Goal: Information Seeking & Learning: Check status

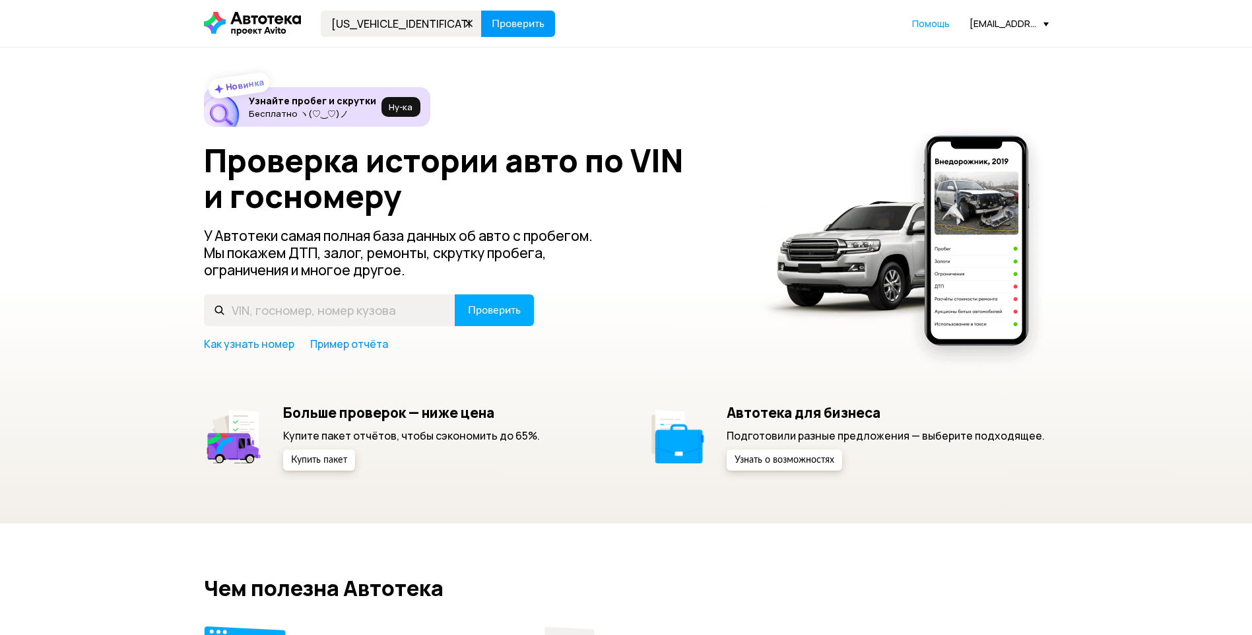
type input "[US_VEHICLE_IDENTIFICATION_NUMBER]"
click at [519, 28] on span "Проверить" at bounding box center [518, 23] width 53 height 11
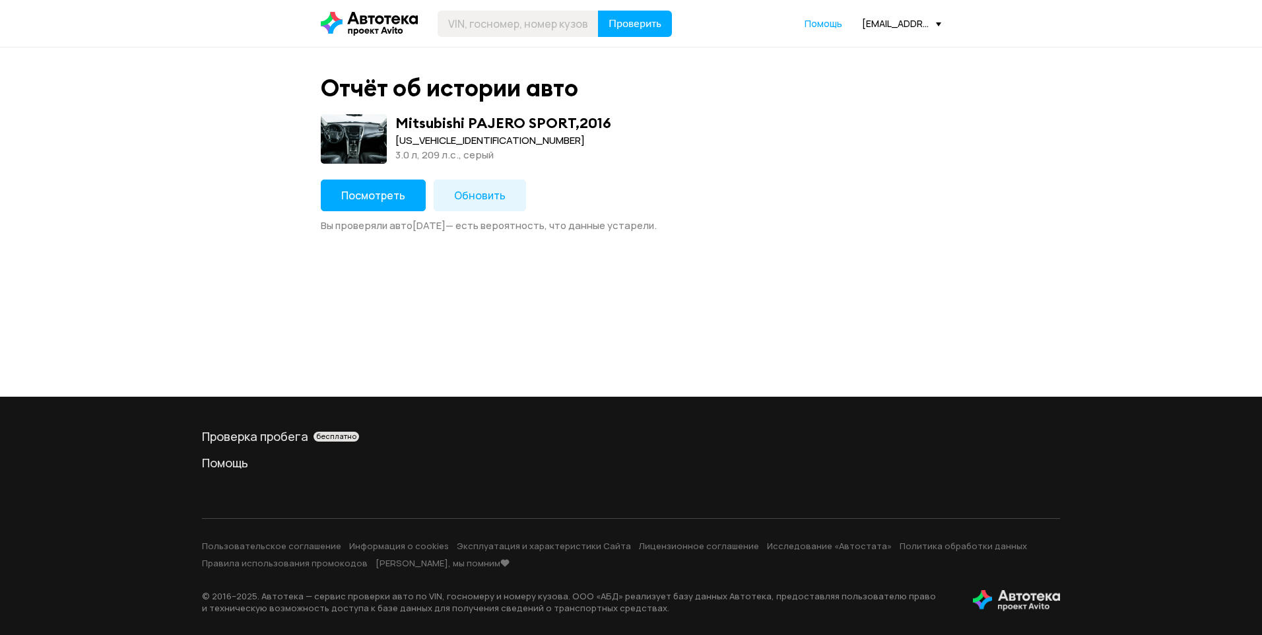
click at [393, 188] on span "Посмотреть" at bounding box center [373, 195] width 64 height 15
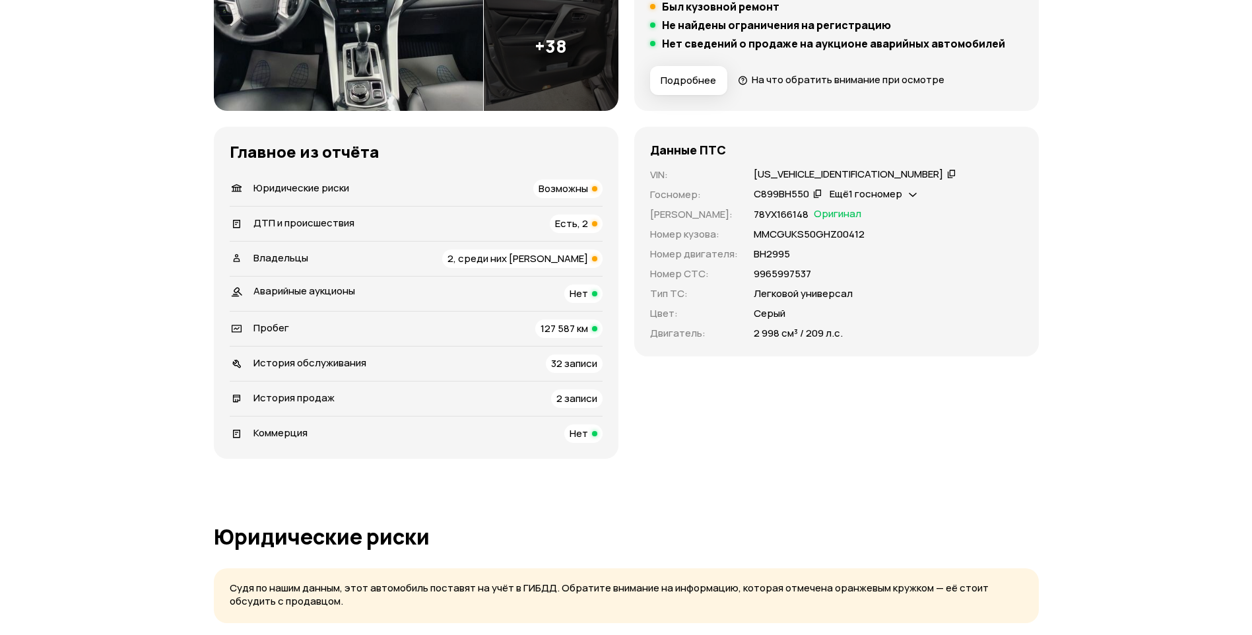
scroll to position [330, 0]
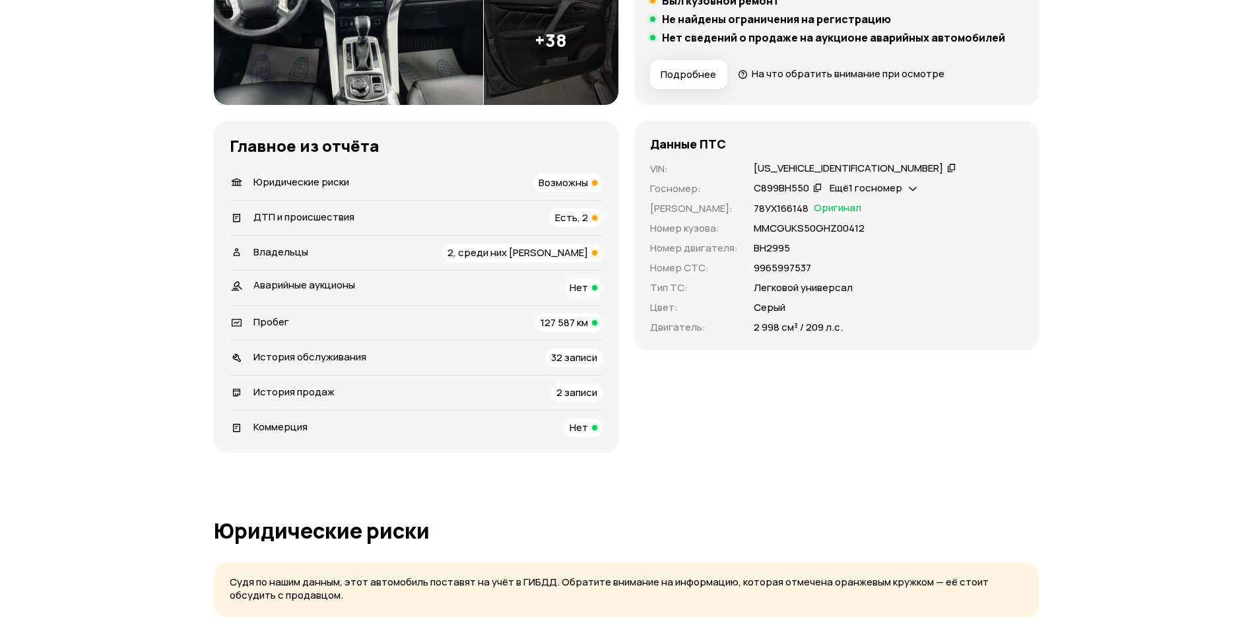
click at [579, 213] on span "Есть, 2" at bounding box center [571, 218] width 33 height 14
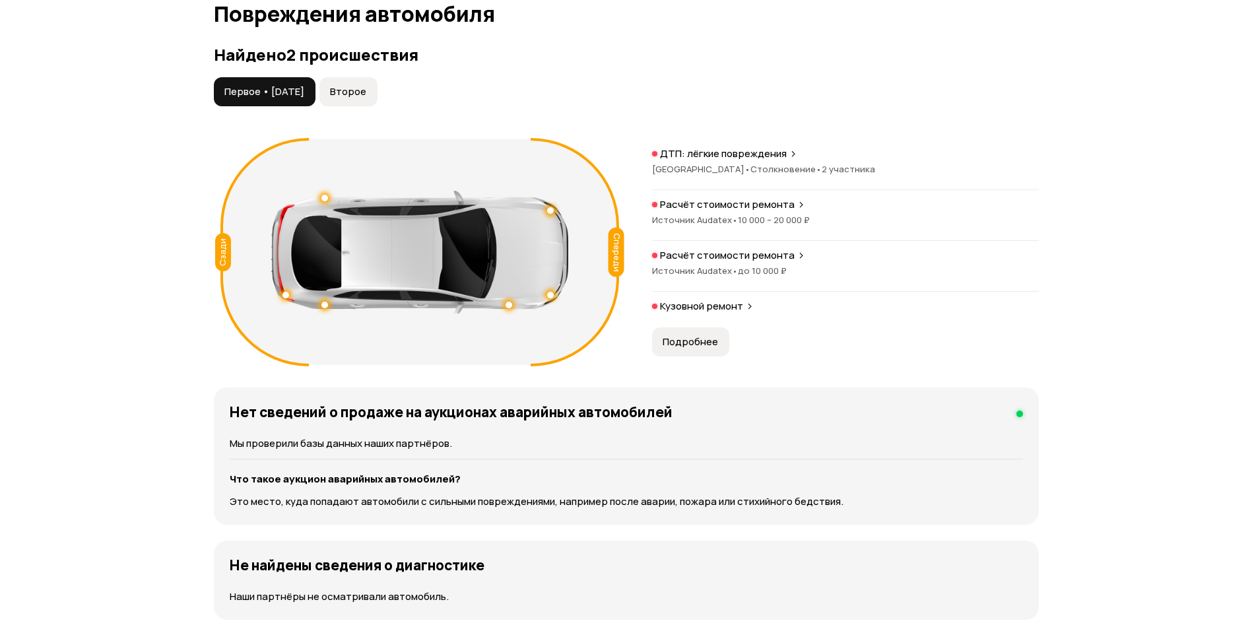
scroll to position [1396, 0]
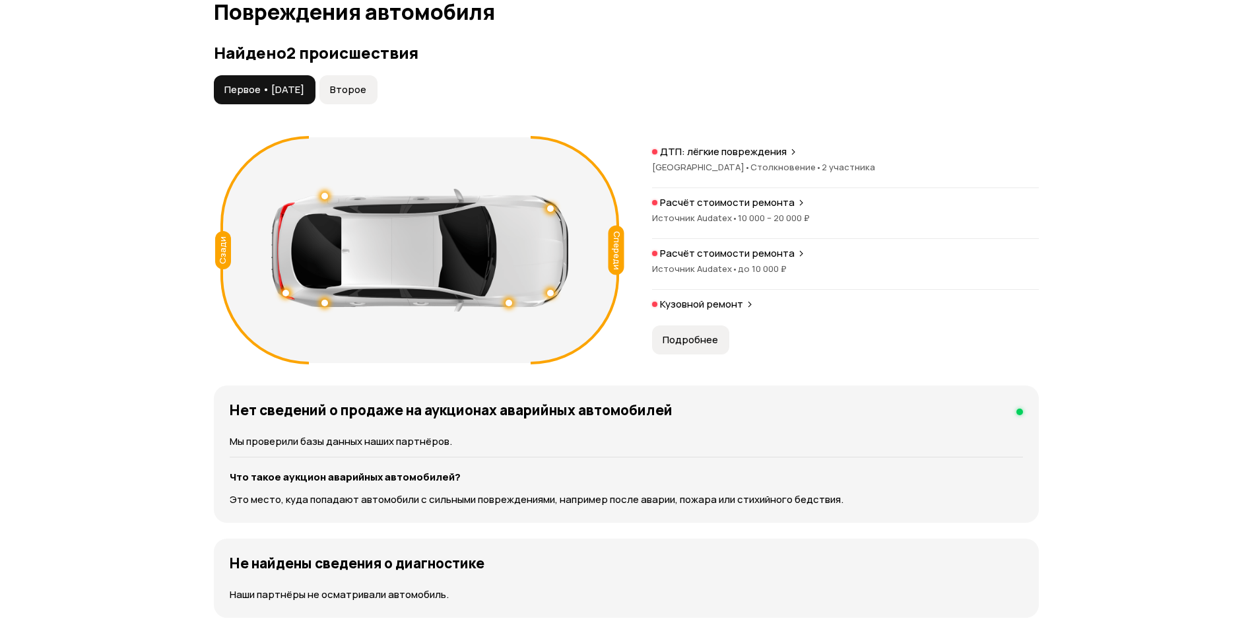
click at [365, 84] on span "Второе" at bounding box center [348, 89] width 36 height 13
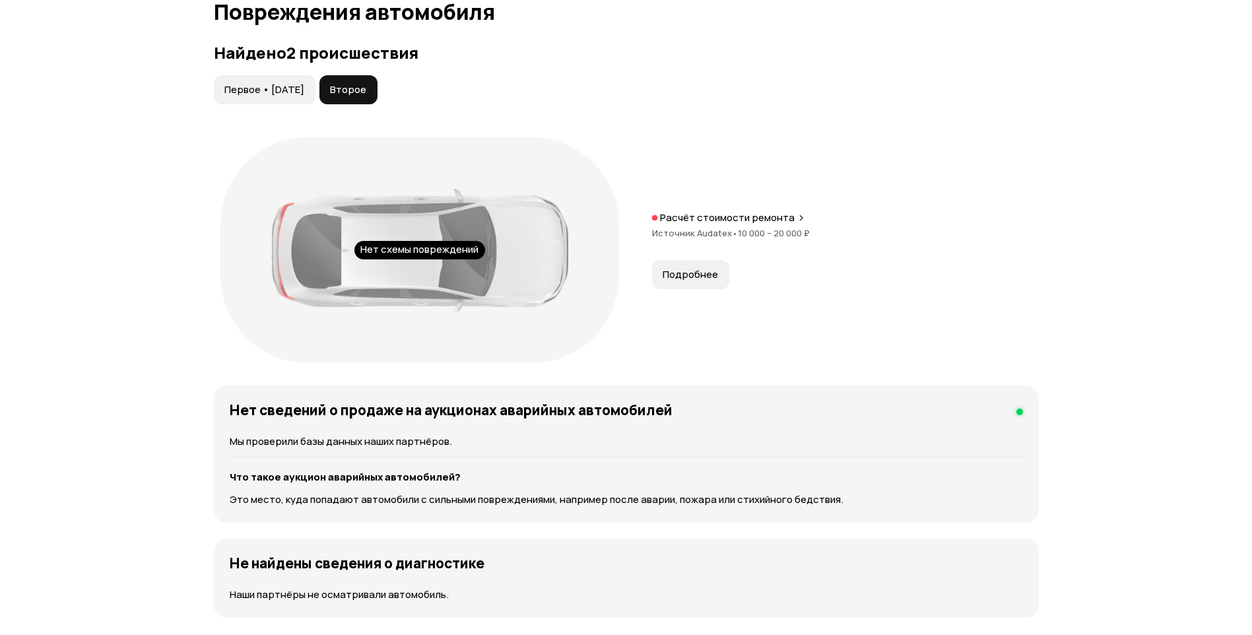
click at [256, 88] on span "Первое • [DATE]" at bounding box center [264, 89] width 80 height 13
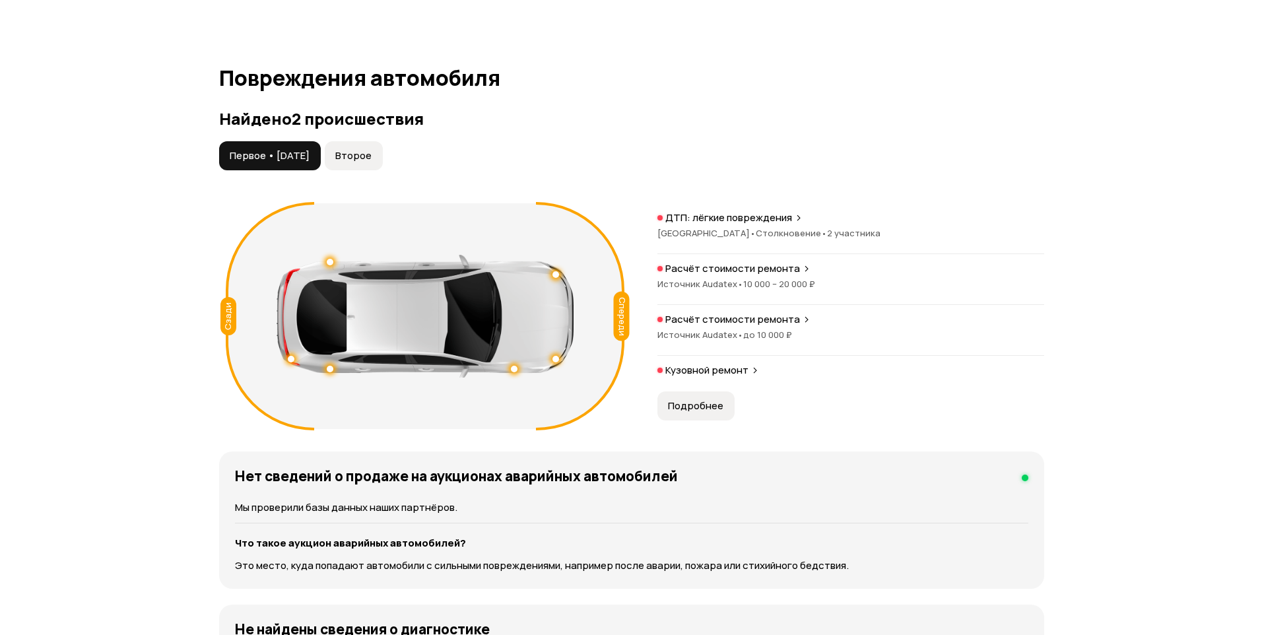
scroll to position [1264, 0]
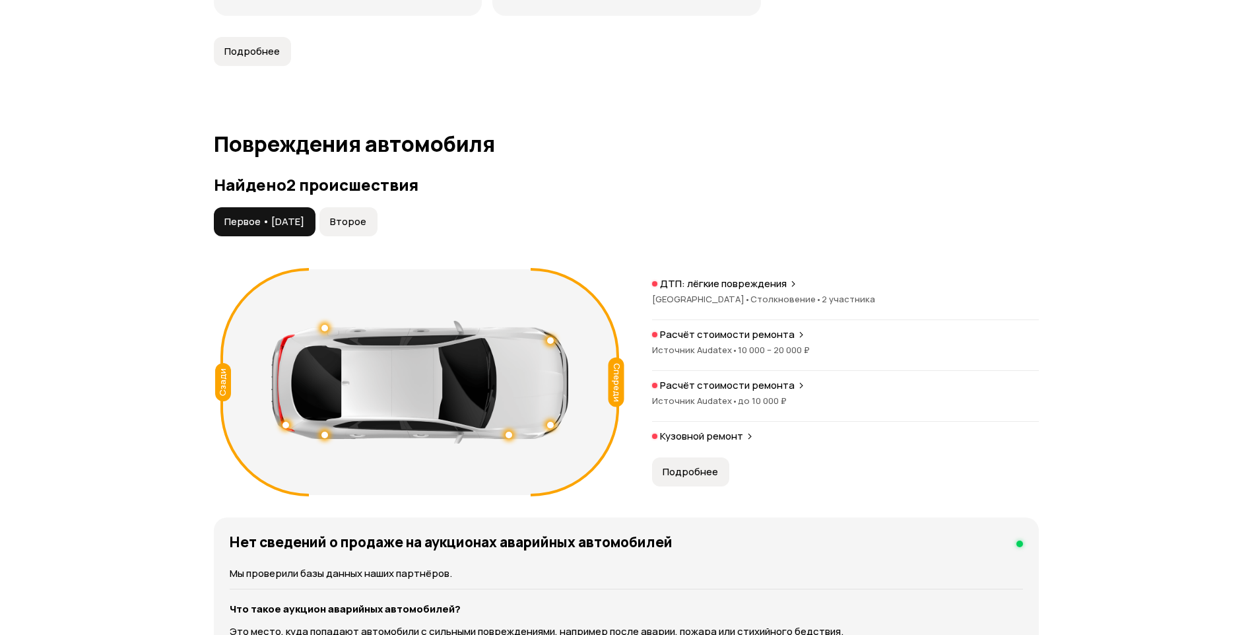
click at [686, 470] on span "Подробнее" at bounding box center [690, 471] width 55 height 13
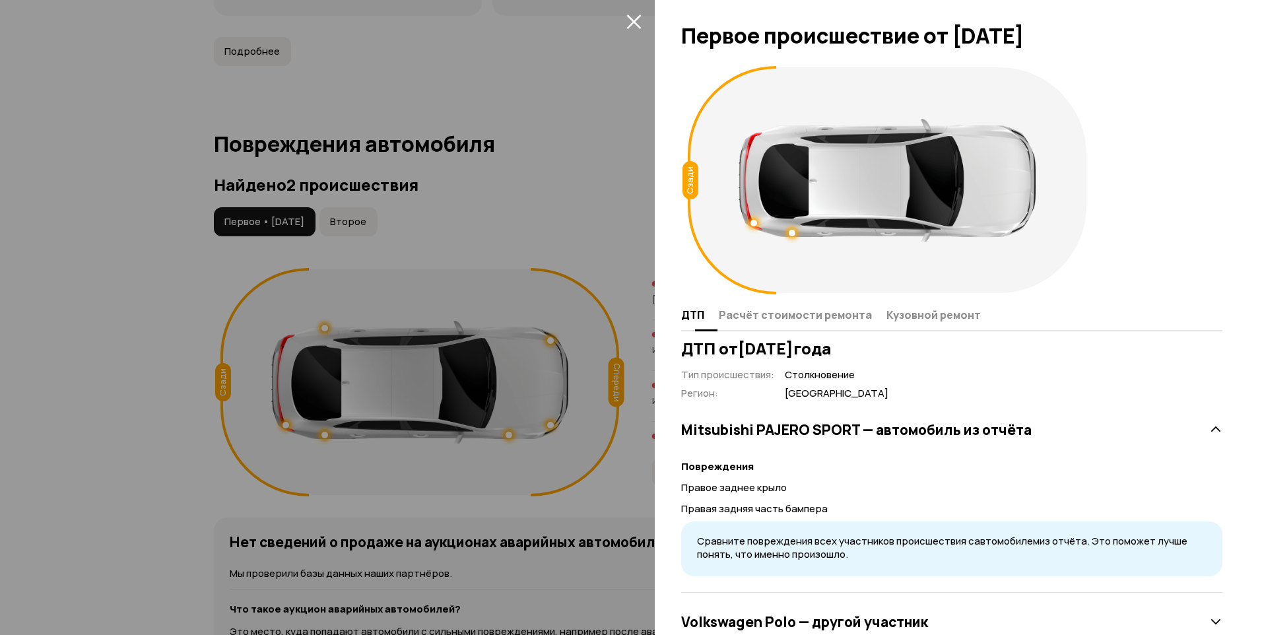
click at [783, 313] on span "Расчёт стоимости ремонта" at bounding box center [795, 314] width 153 height 13
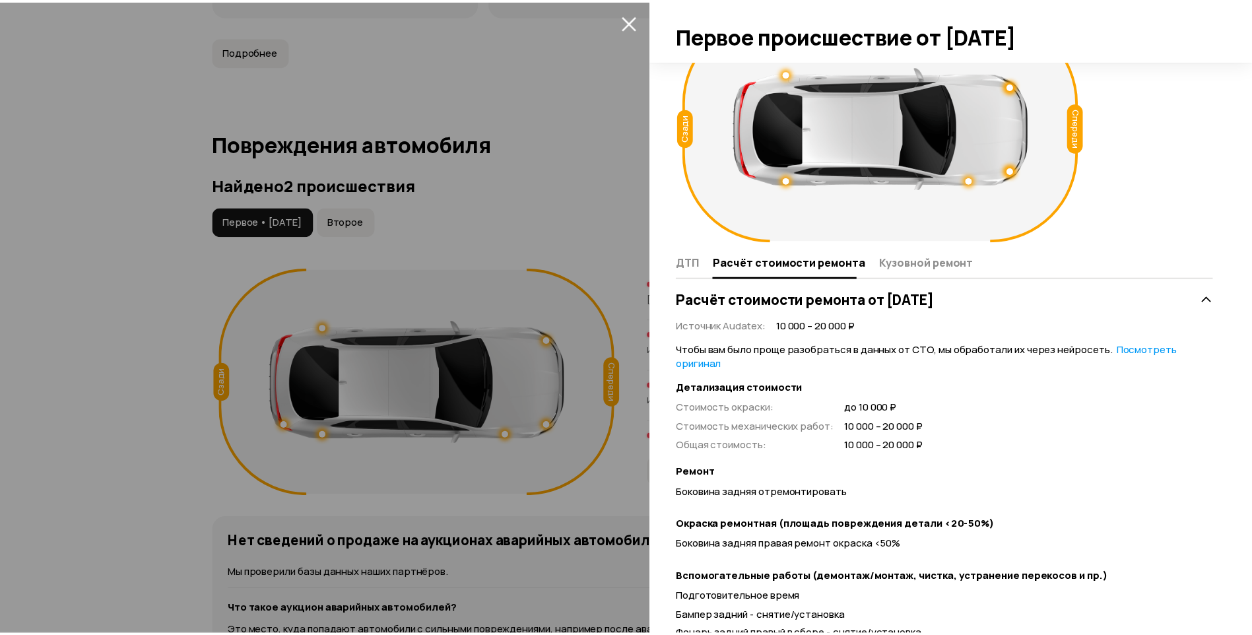
scroll to position [183, 0]
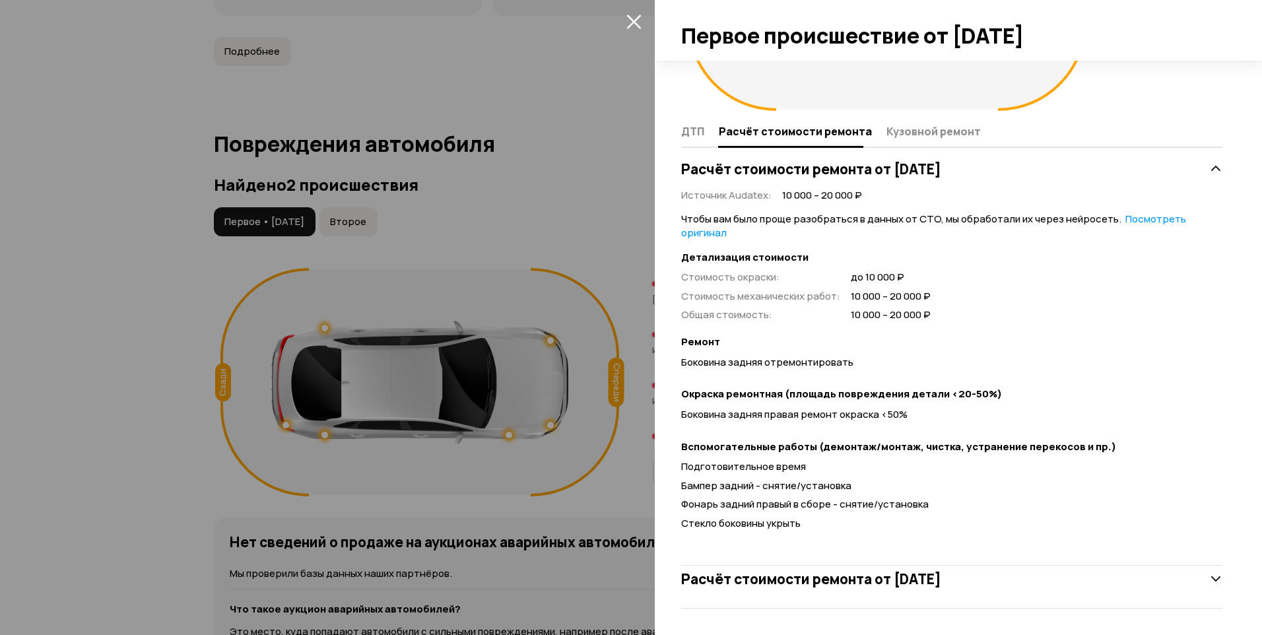
click at [65, 346] on div at bounding box center [631, 317] width 1262 height 635
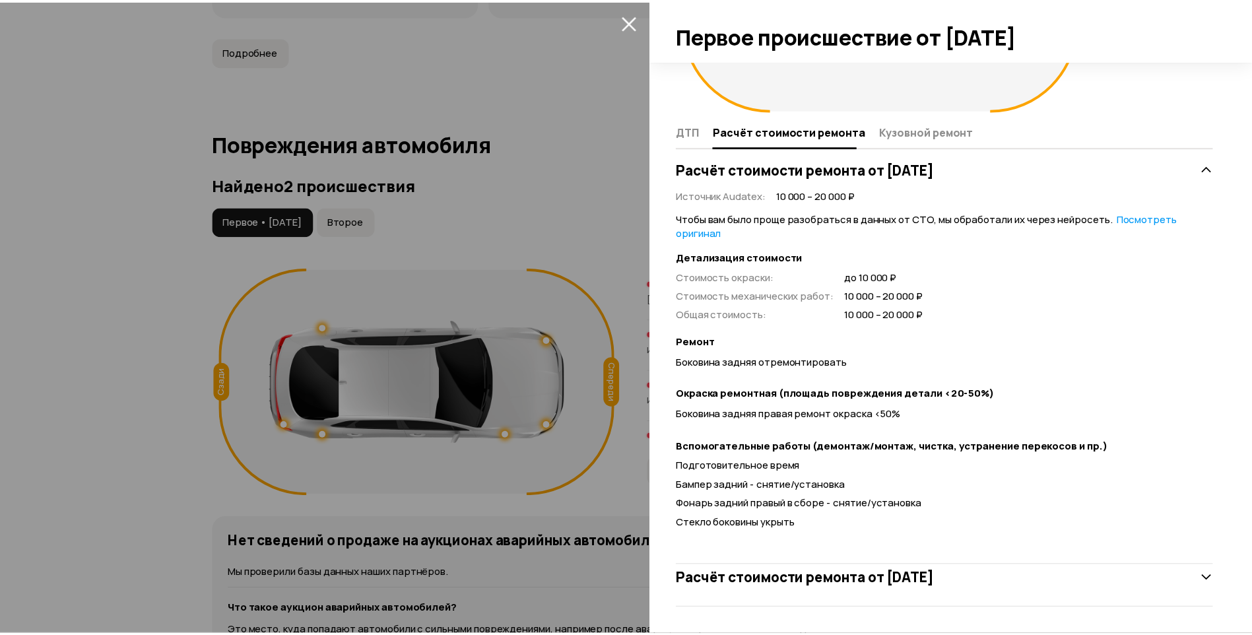
scroll to position [43, 0]
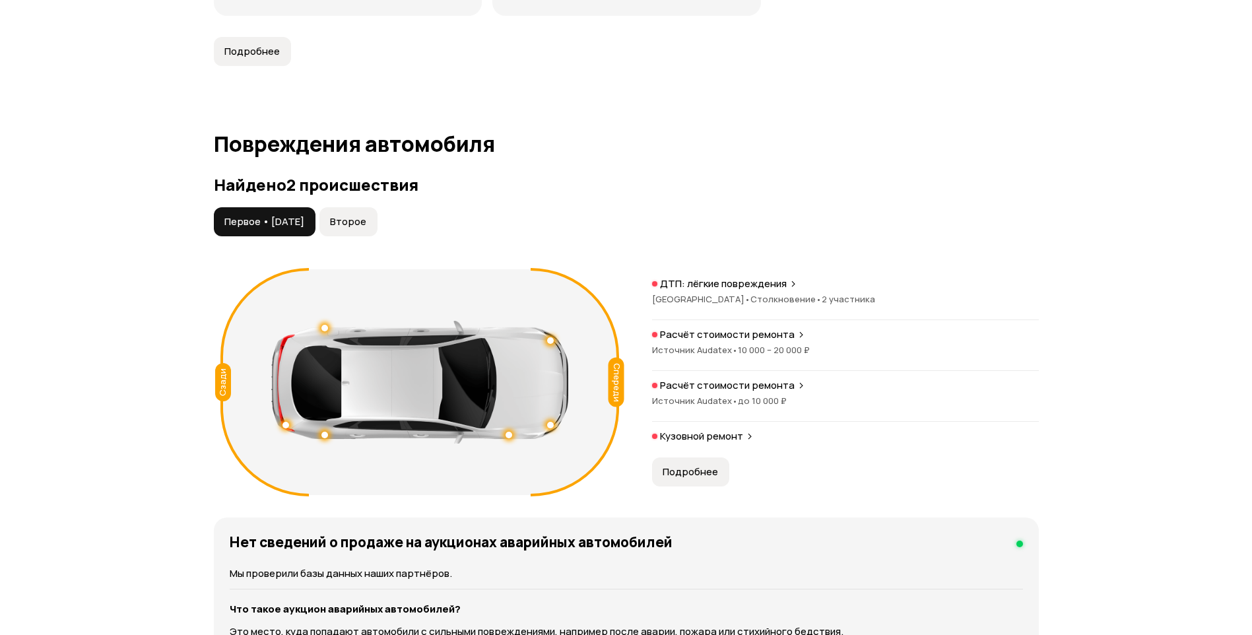
click at [364, 221] on span "Второе" at bounding box center [348, 221] width 36 height 13
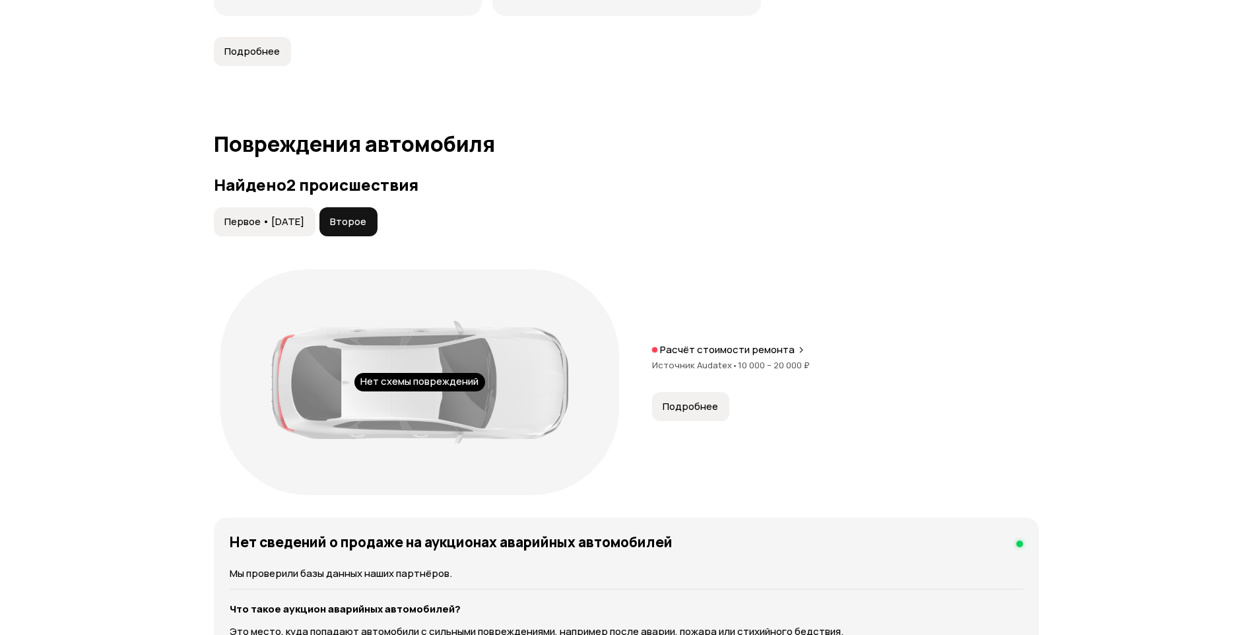
drag, startPoint x: 286, startPoint y: 222, endPoint x: 298, endPoint y: 227, distance: 12.7
click at [286, 222] on span "Первое • [DATE]" at bounding box center [264, 221] width 80 height 13
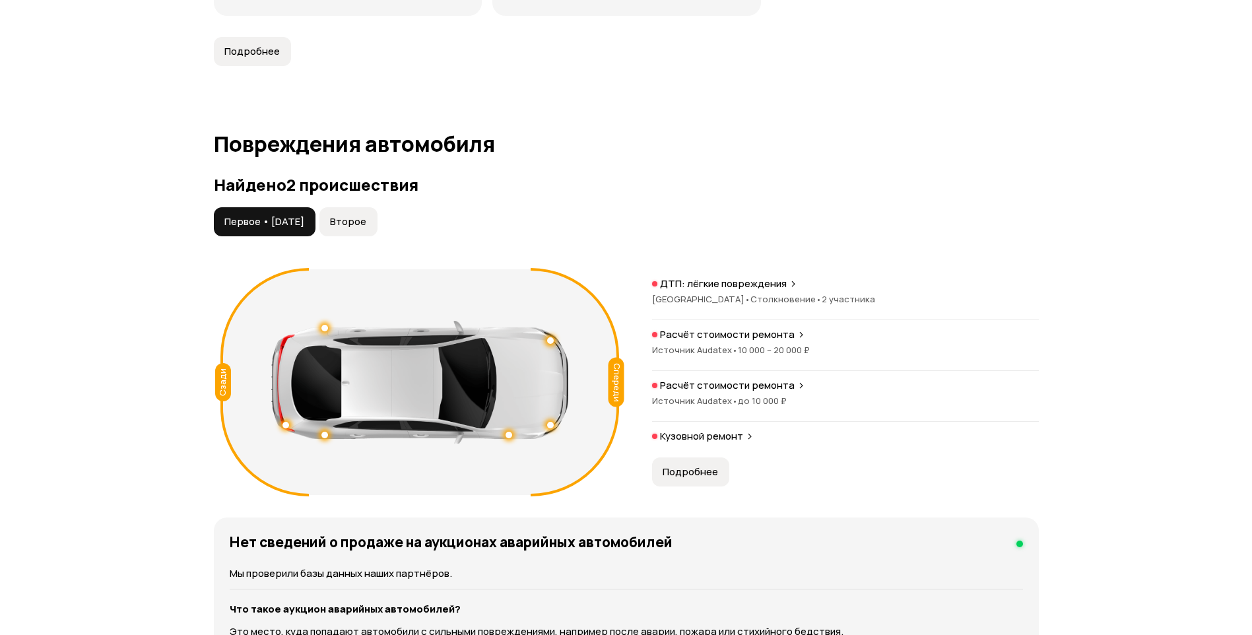
click at [366, 222] on span "Второе" at bounding box center [348, 221] width 36 height 13
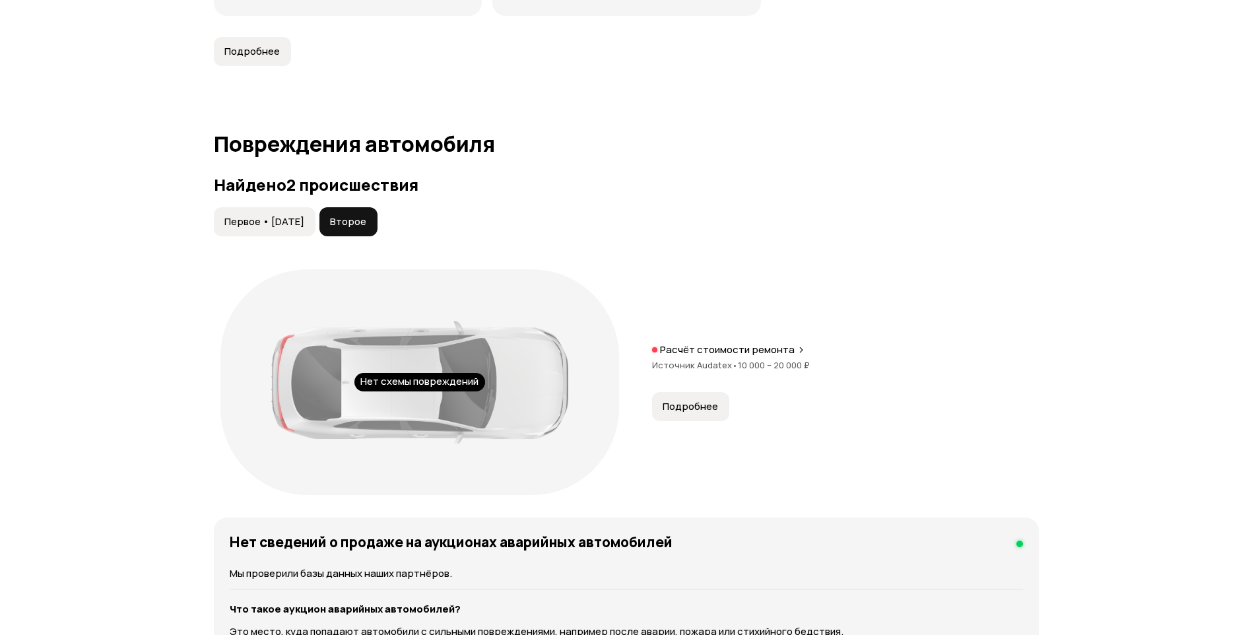
click at [708, 408] on span "Подробнее" at bounding box center [690, 406] width 55 height 13
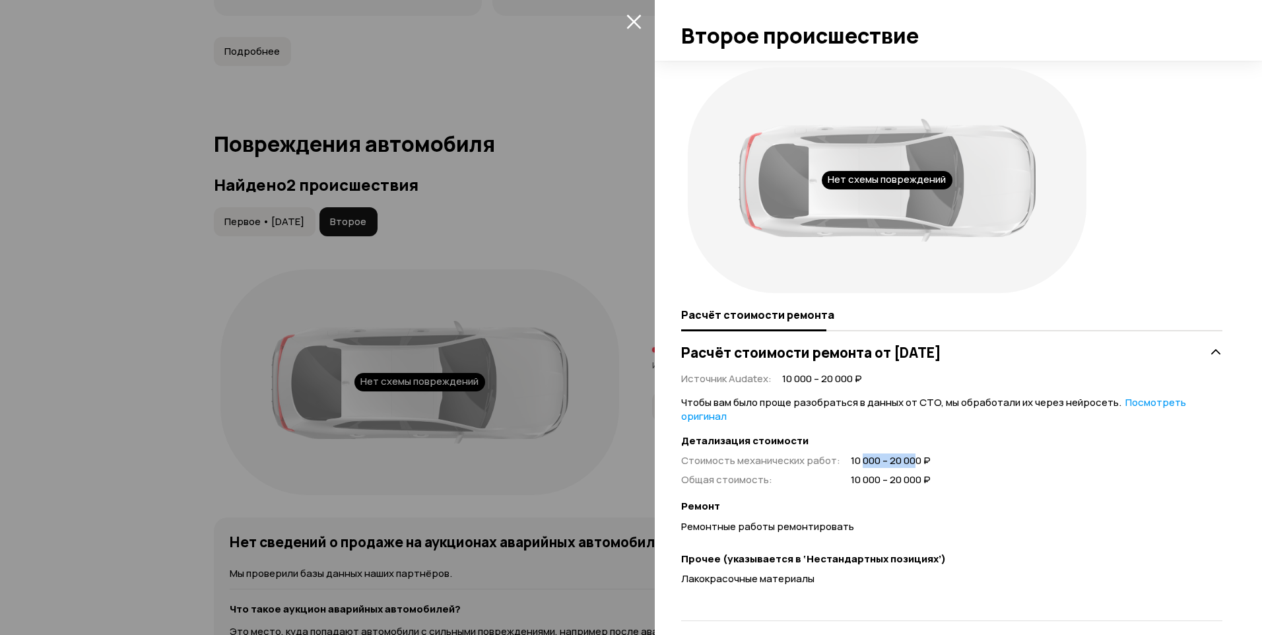
drag, startPoint x: 861, startPoint y: 446, endPoint x: 919, endPoint y: 445, distance: 58.8
click at [917, 454] on span "10 000 – 20 000 ₽" at bounding box center [891, 461] width 80 height 14
drag, startPoint x: 919, startPoint y: 445, endPoint x: 958, endPoint y: 452, distance: 39.6
click at [958, 454] on div "Стоимость механических работ : 10 000 – 20 000 ₽ Общая стоимость : 10 000 – 20 …" at bounding box center [951, 470] width 541 height 32
click at [962, 455] on div "Стоимость механических работ : 10 000 – 20 000 ₽ Общая стоимость : 10 000 – 20 …" at bounding box center [951, 470] width 541 height 32
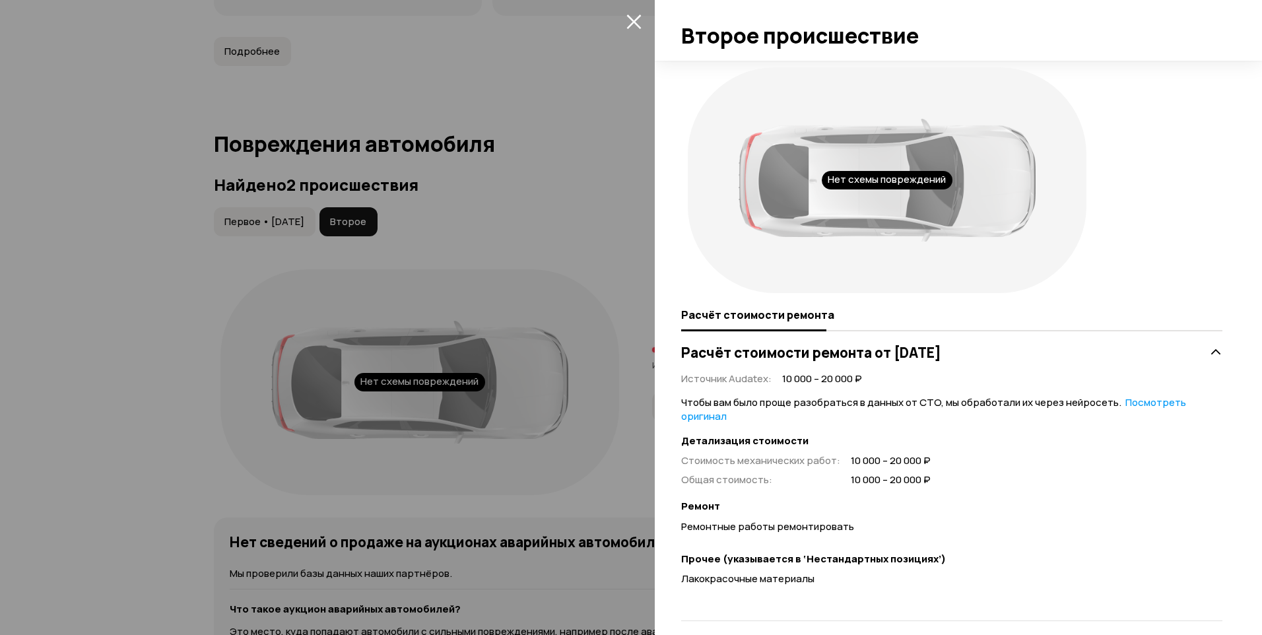
click at [133, 293] on div at bounding box center [631, 317] width 1262 height 635
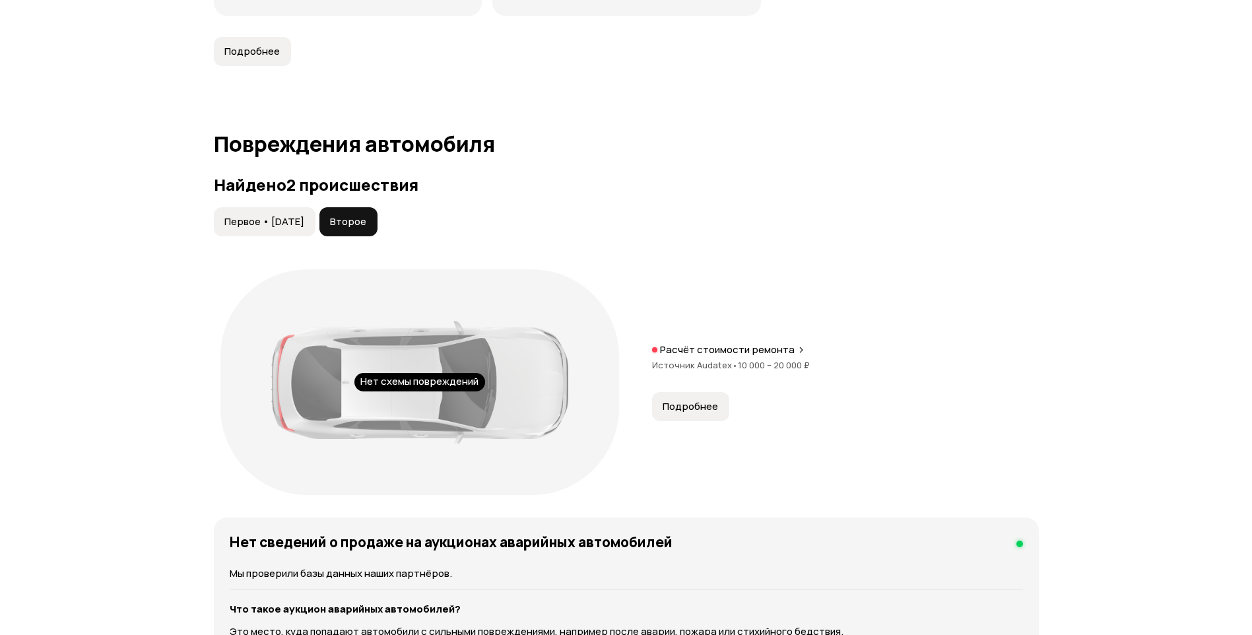
click at [669, 405] on span "Подробнее" at bounding box center [690, 406] width 55 height 13
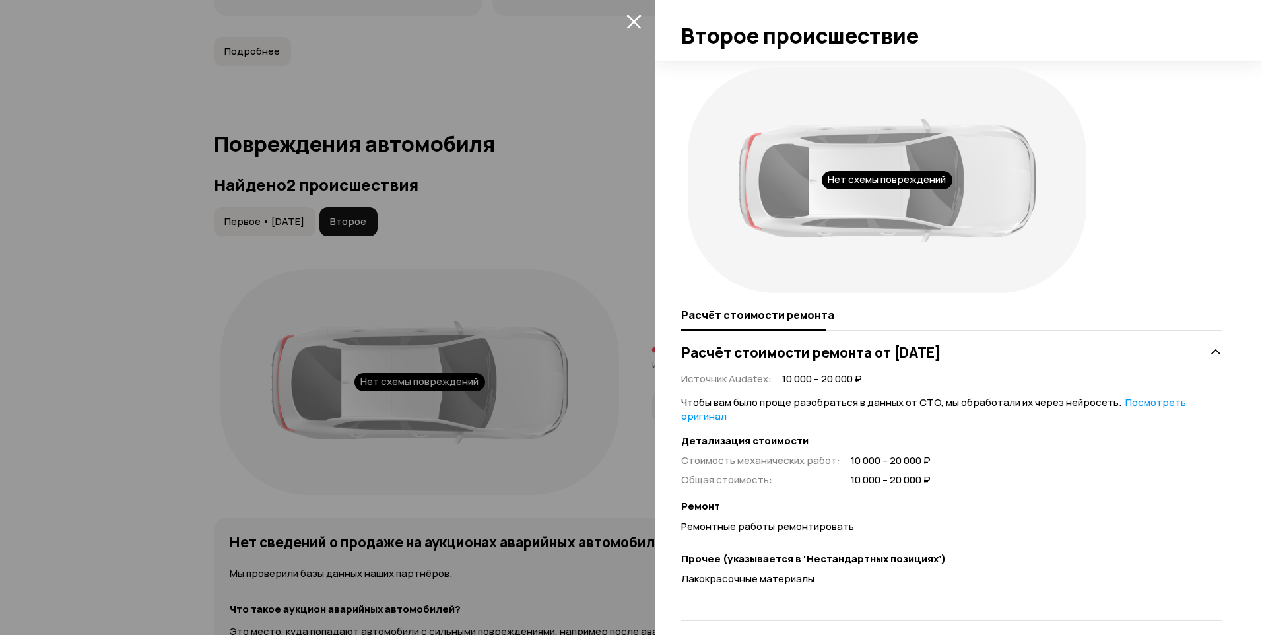
drag, startPoint x: 894, startPoint y: 350, endPoint x: 958, endPoint y: 356, distance: 64.3
click at [941, 356] on h3 "Расчёт стоимости ремонта от [DATE]" at bounding box center [811, 352] width 260 height 17
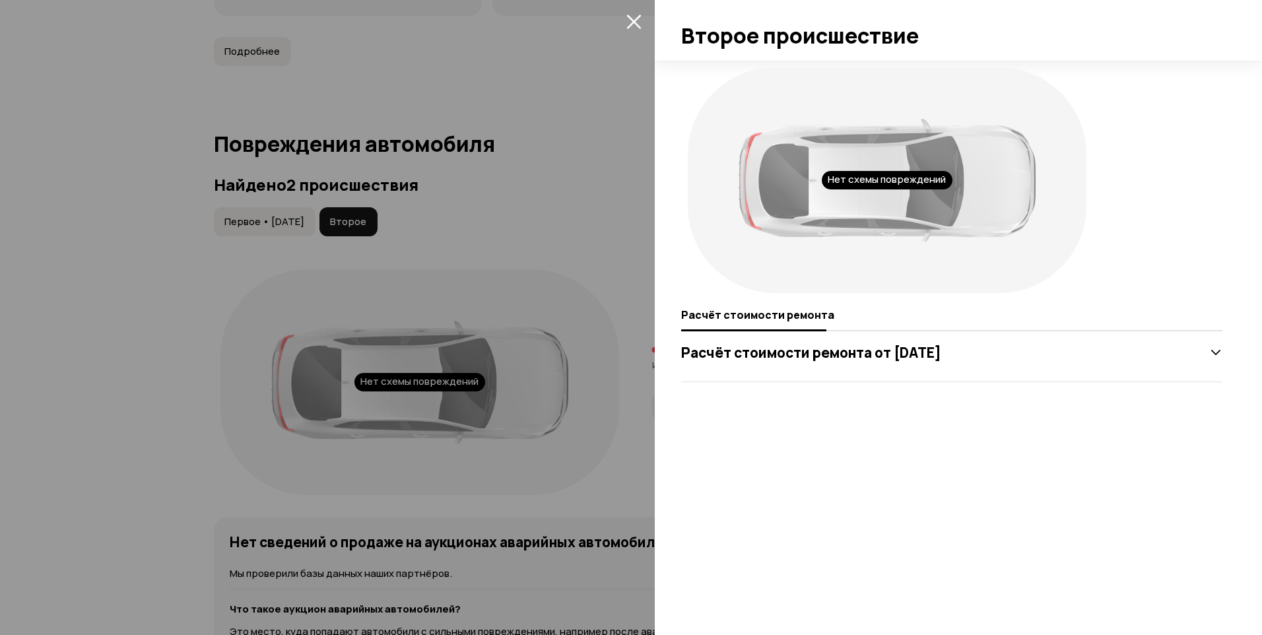
click at [286, 228] on div at bounding box center [631, 317] width 1262 height 635
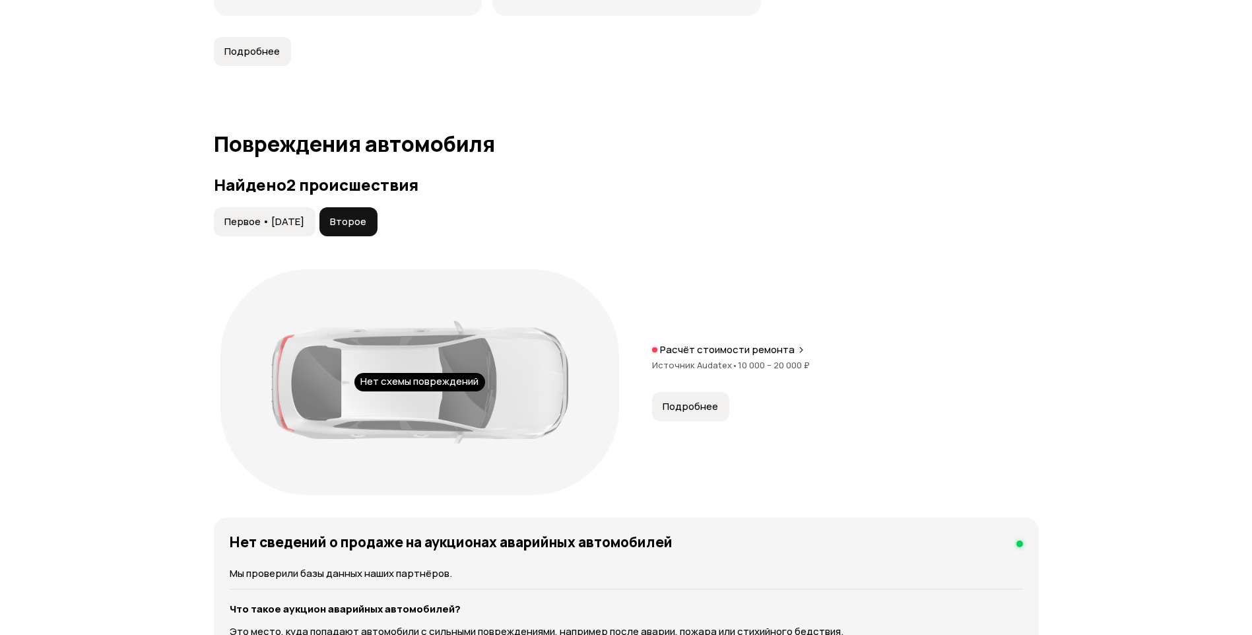
click at [267, 219] on span "Первое • [DATE]" at bounding box center [264, 221] width 80 height 13
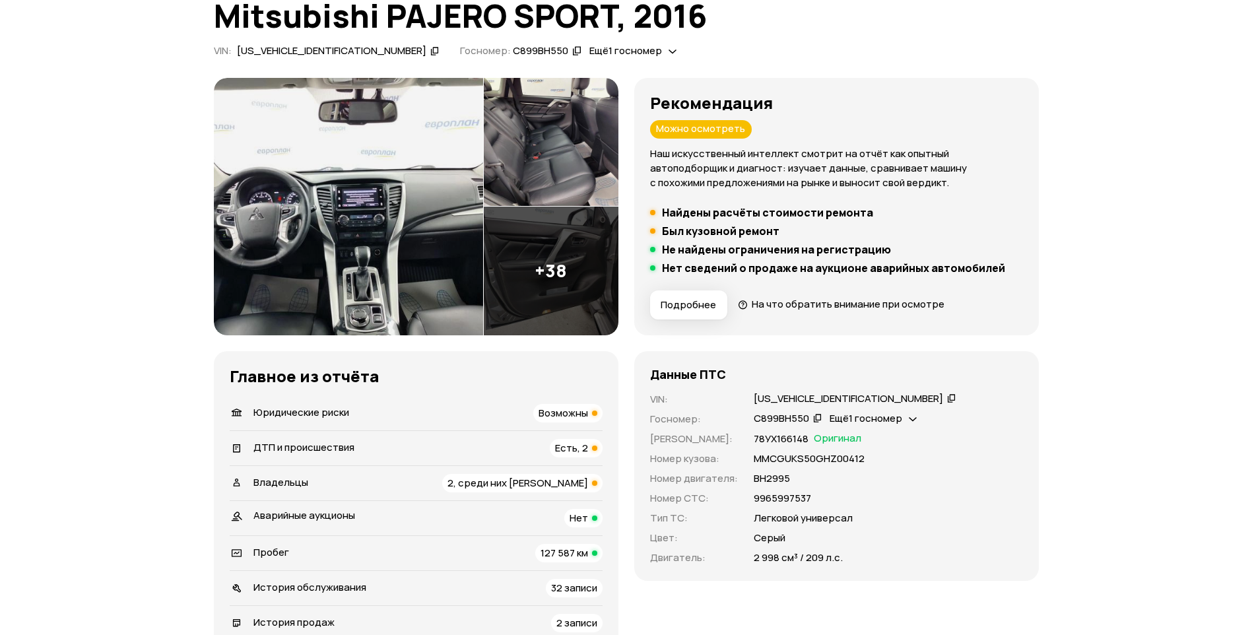
scroll to position [76, 0]
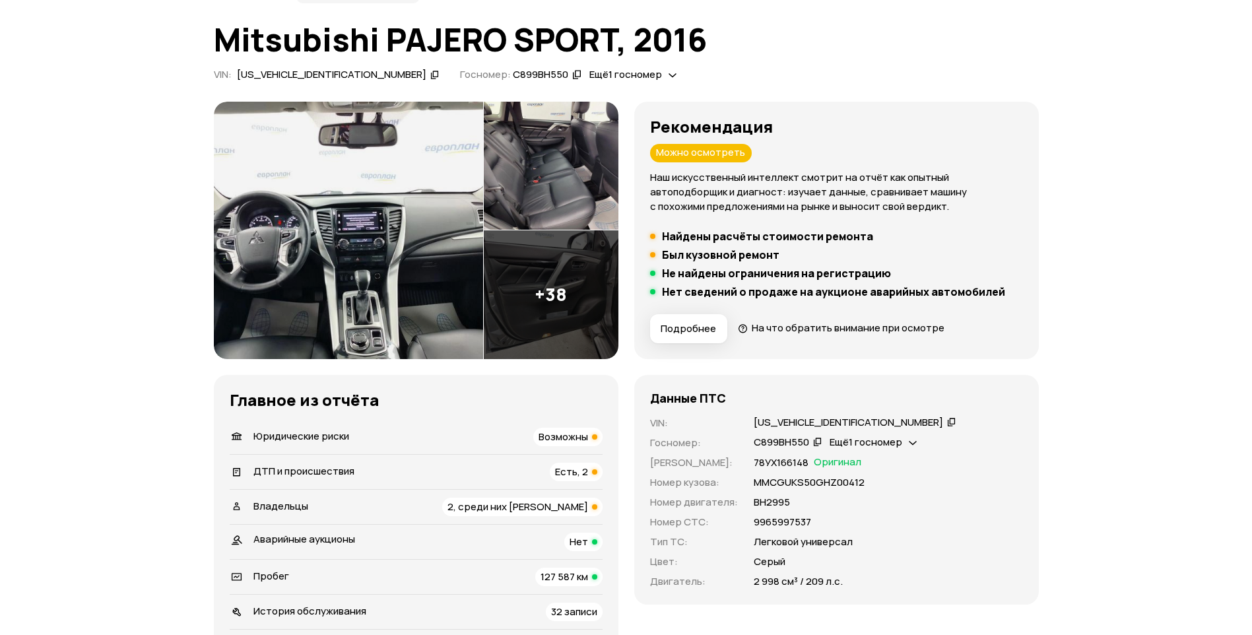
click at [947, 426] on icon at bounding box center [951, 421] width 9 height 13
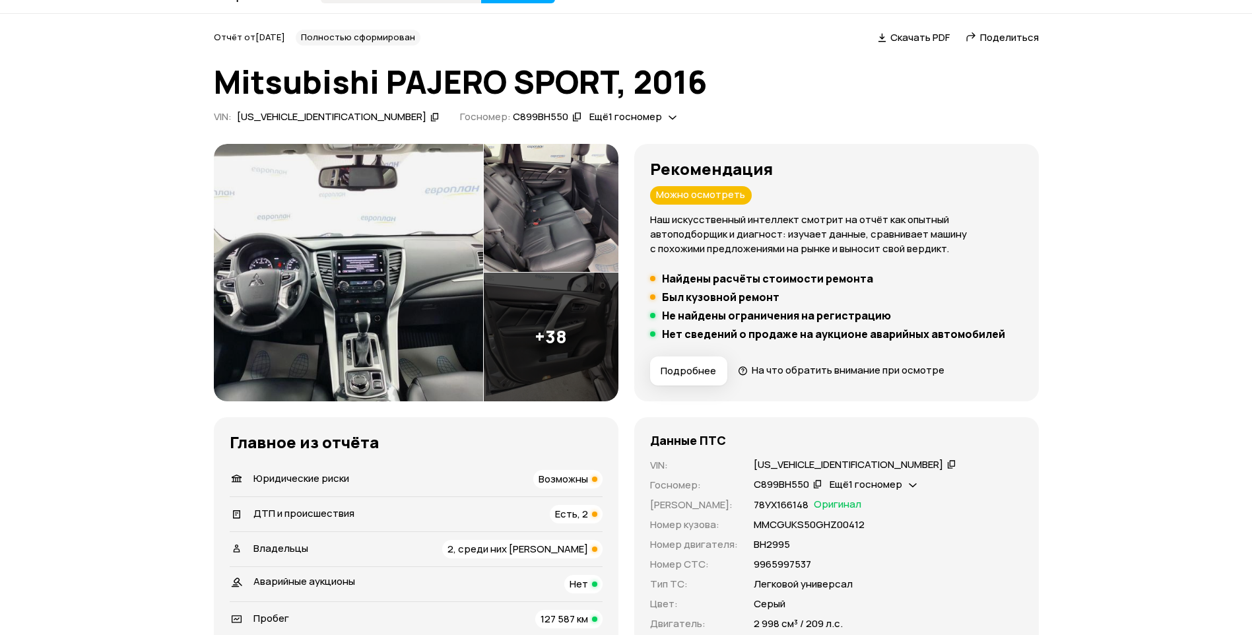
scroll to position [0, 0]
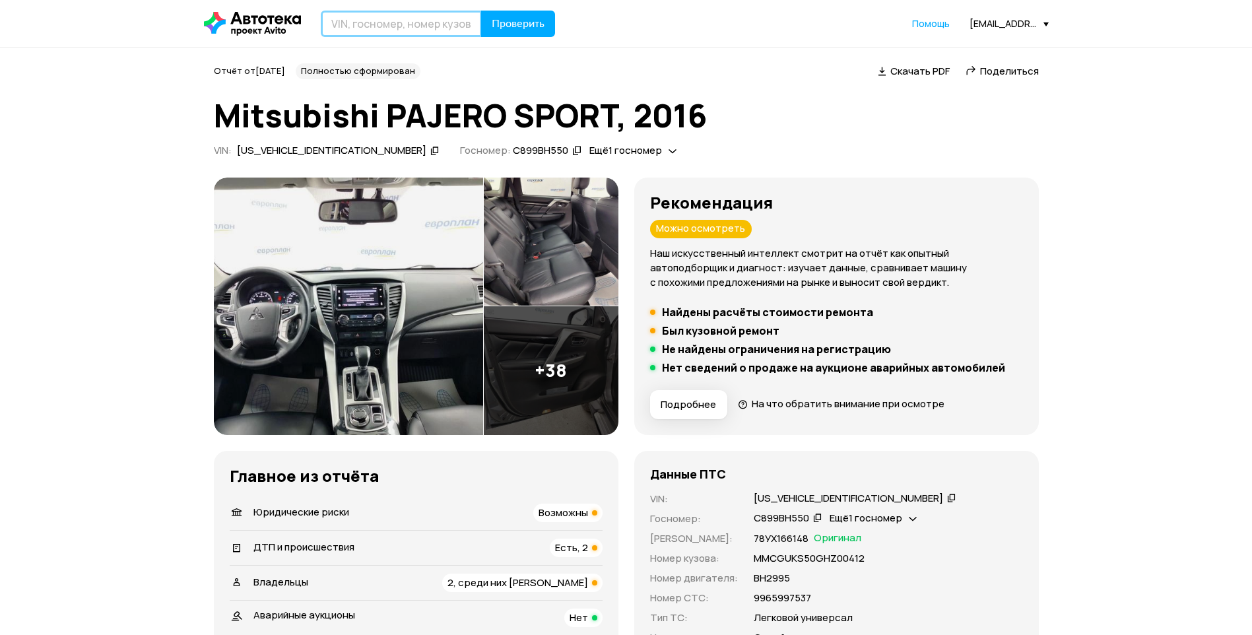
click at [393, 30] on input "text" at bounding box center [401, 24] width 161 height 26
paste input "[US_VEHICLE_IDENTIFICATION_NUMBER]"
type input "[US_VEHICLE_IDENTIFICATION_NUMBER]"
click at [508, 18] on span "Проверить" at bounding box center [518, 23] width 53 height 11
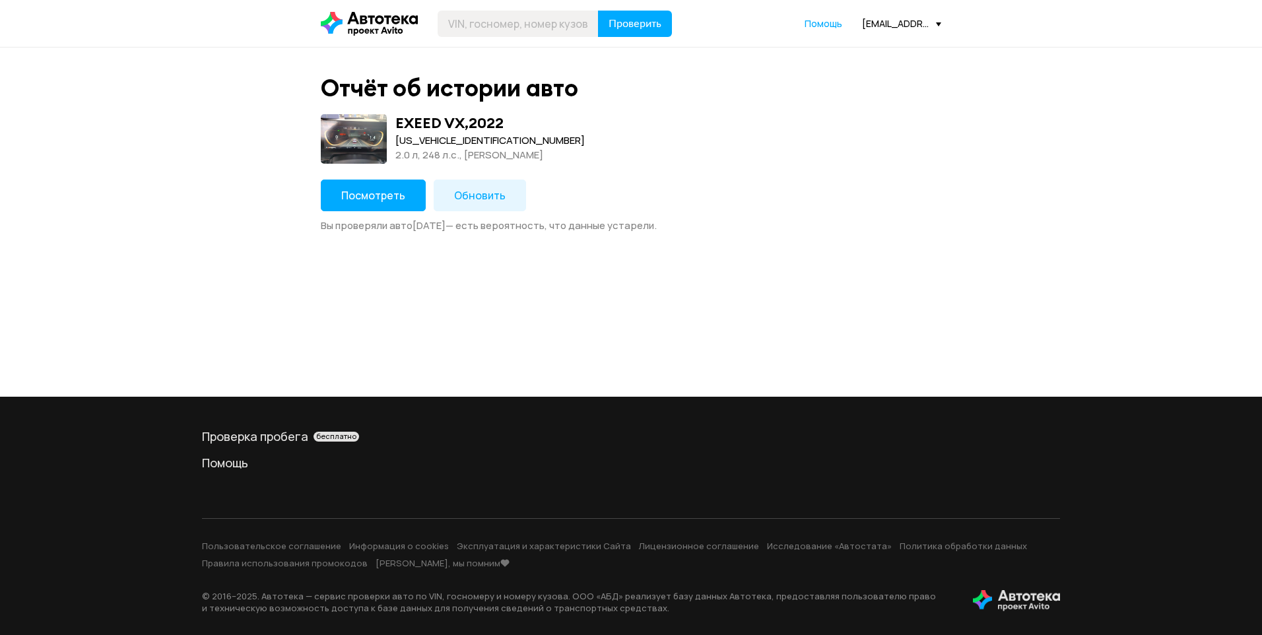
click at [354, 200] on span "Посмотреть" at bounding box center [373, 195] width 64 height 15
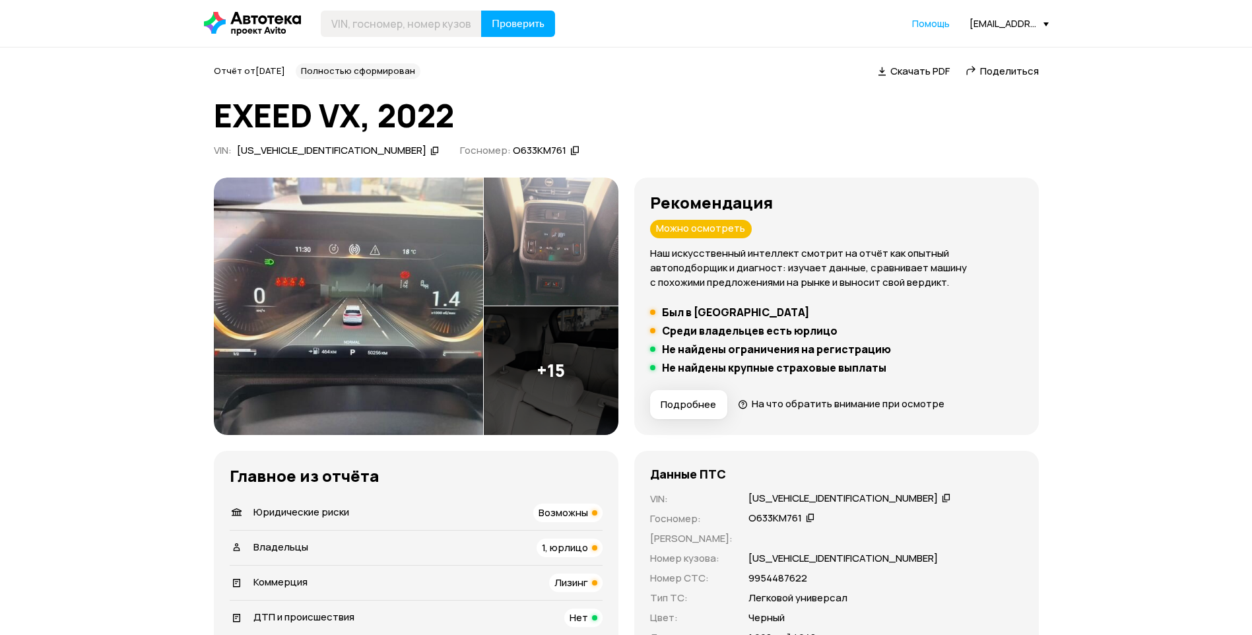
click at [997, 71] on span "Поделиться" at bounding box center [1009, 71] width 59 height 14
click at [386, 32] on input "text" at bounding box center [401, 24] width 161 height 26
paste input "[US_VEHICLE_IDENTIFICATION_NUMBER]"
type input "[US_VEHICLE_IDENTIFICATION_NUMBER]"
click at [528, 22] on span "Проверить" at bounding box center [518, 23] width 53 height 11
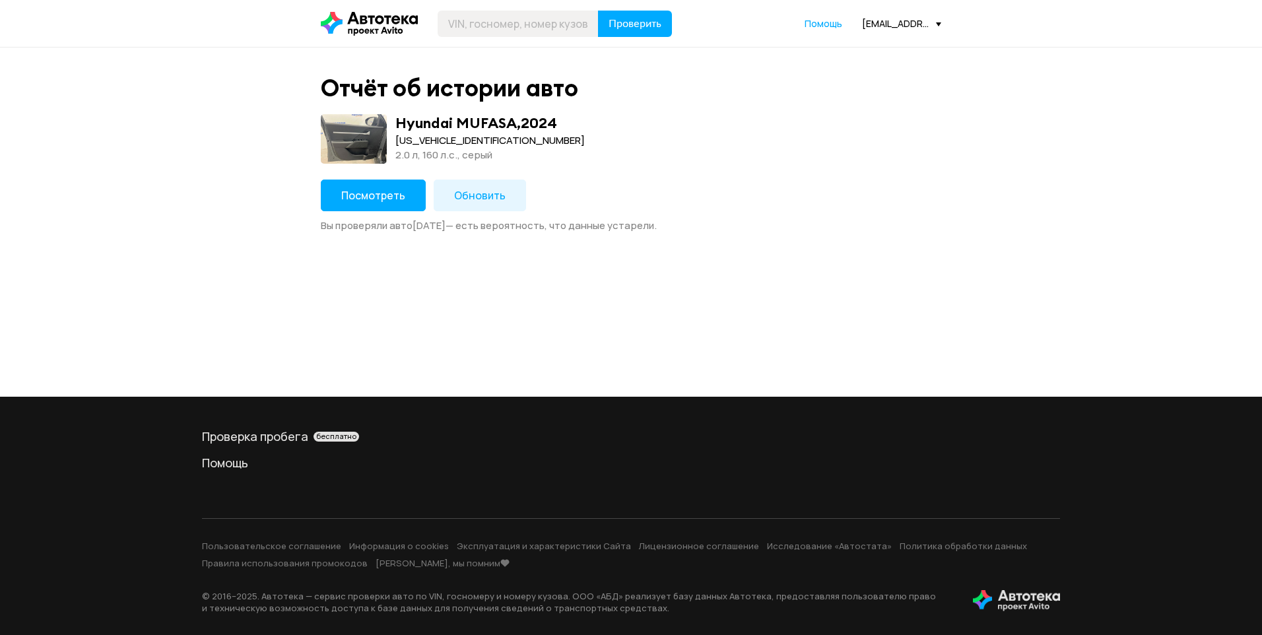
click at [357, 203] on span "Посмотреть" at bounding box center [373, 195] width 64 height 15
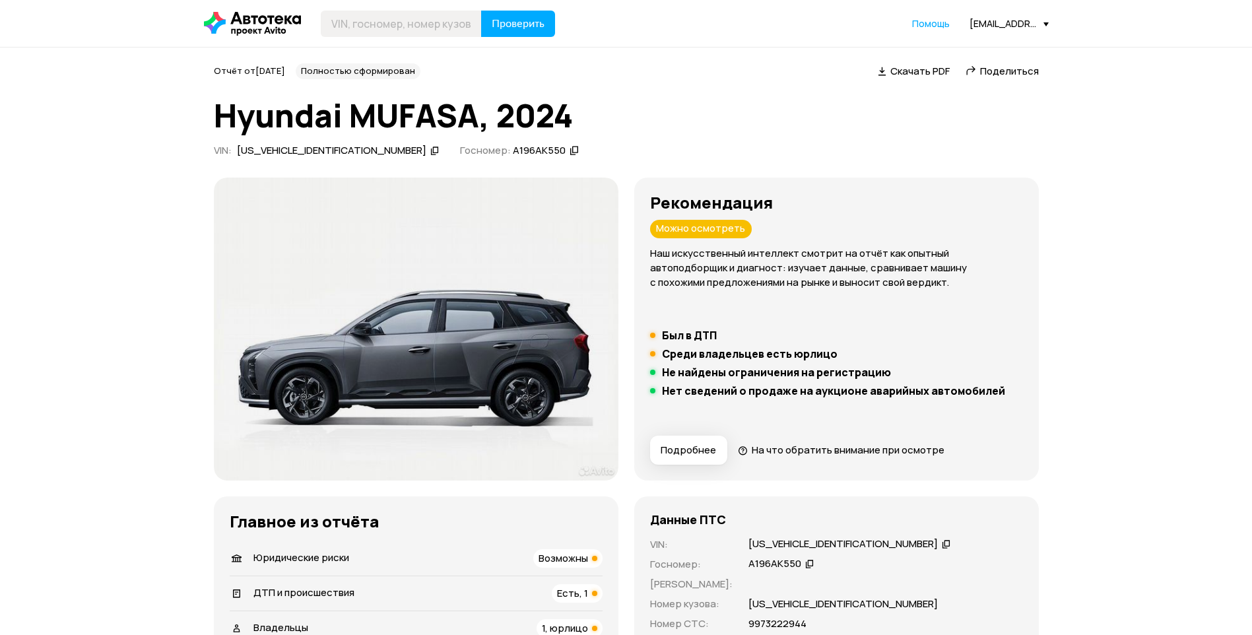
click at [999, 72] on span "Поделиться" at bounding box center [1009, 71] width 59 height 14
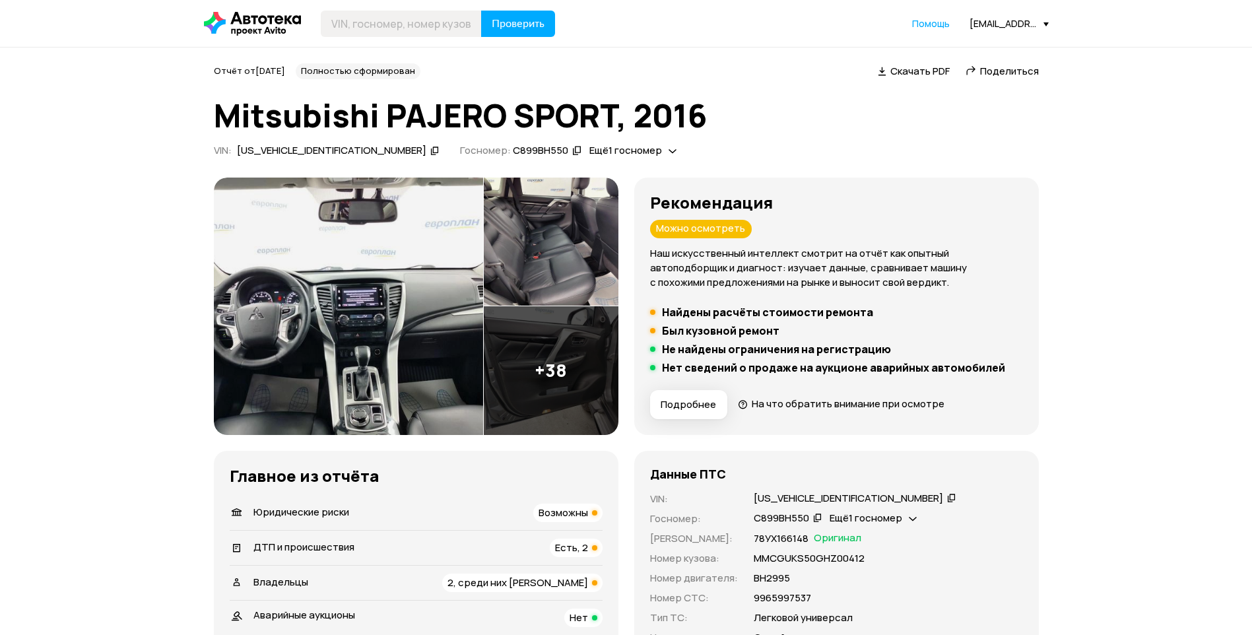
click at [947, 498] on icon at bounding box center [951, 497] width 9 height 13
